Goal: Navigation & Orientation: Understand site structure

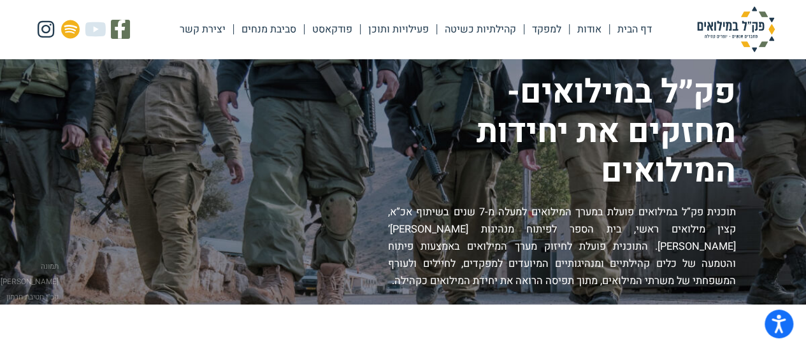
click at [242, 33] on link "סביבת מנחים" at bounding box center [269, 29] width 70 height 29
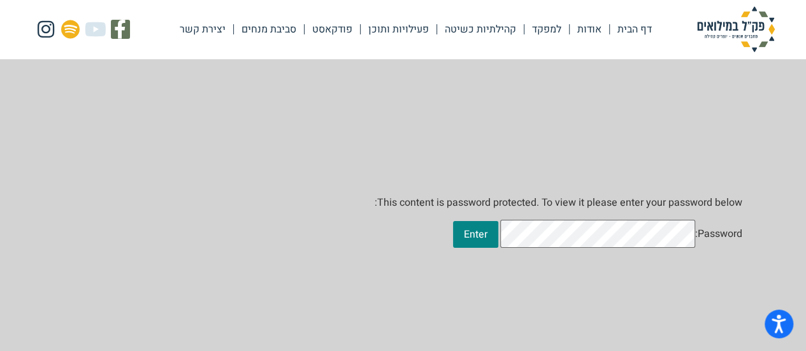
click at [322, 24] on link "פודקאסט" at bounding box center [332, 29] width 55 height 29
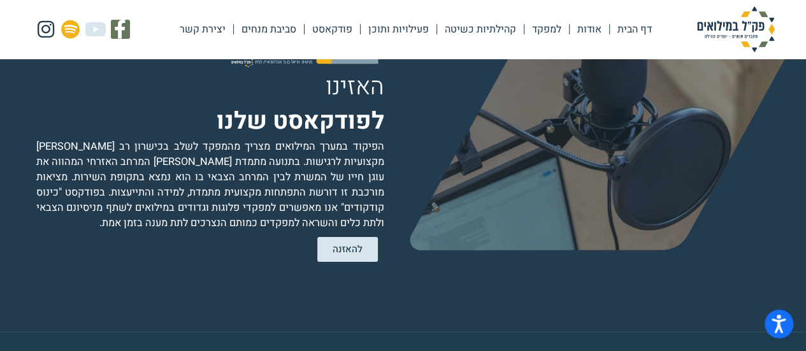
scroll to position [2394, 0]
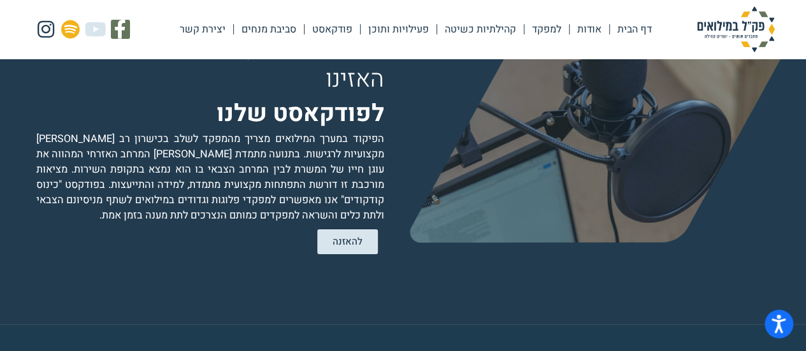
click at [389, 32] on link "פעילויות ותוכן" at bounding box center [399, 29] width 76 height 29
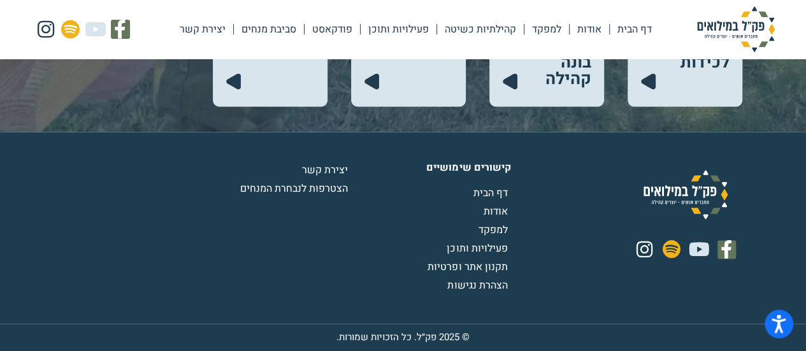
scroll to position [864, 0]
click at [491, 204] on span "אודות" at bounding box center [496, 211] width 27 height 15
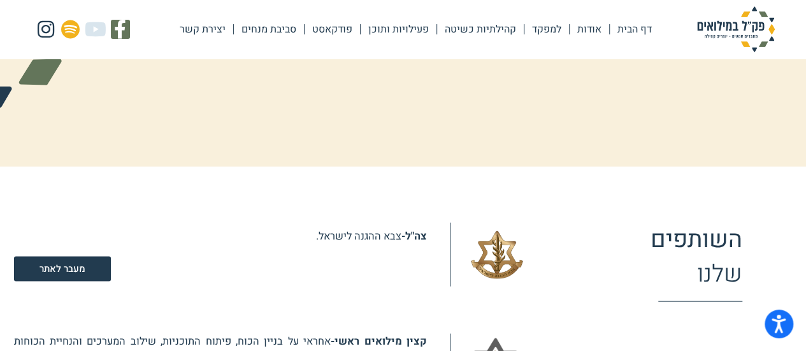
scroll to position [1222, 0]
